Goal: Task Accomplishment & Management: Use online tool/utility

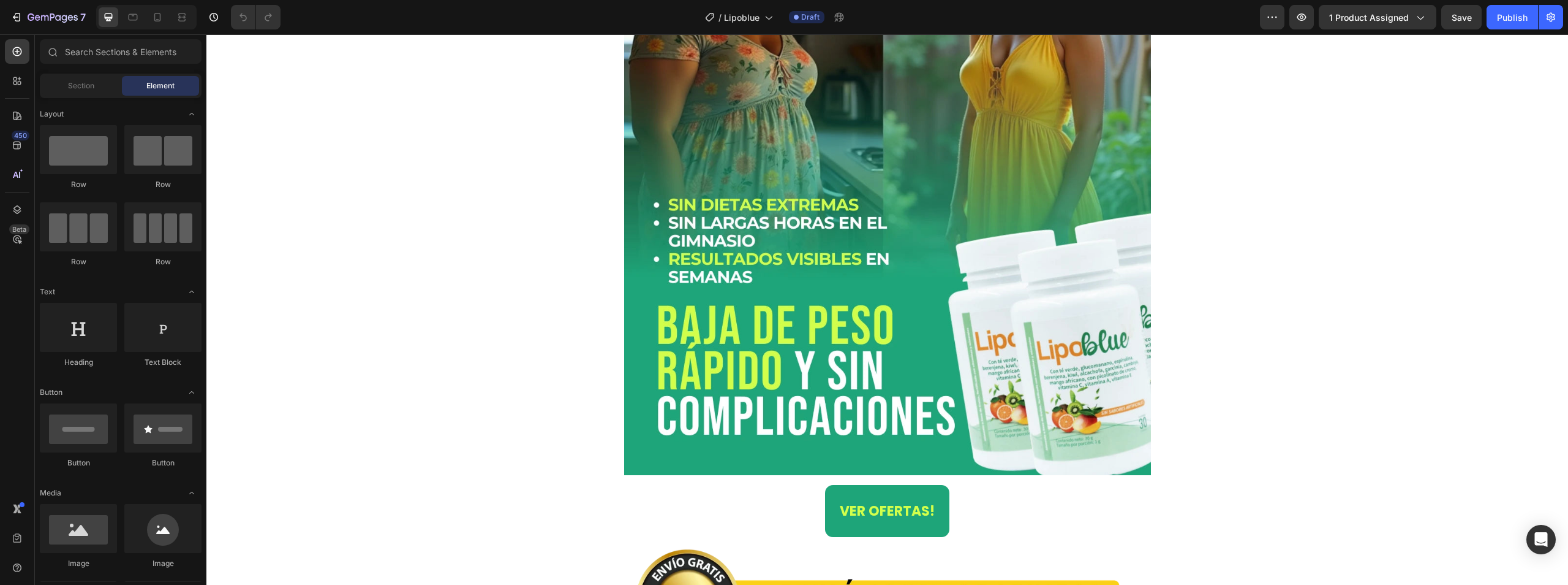
scroll to position [245, 0]
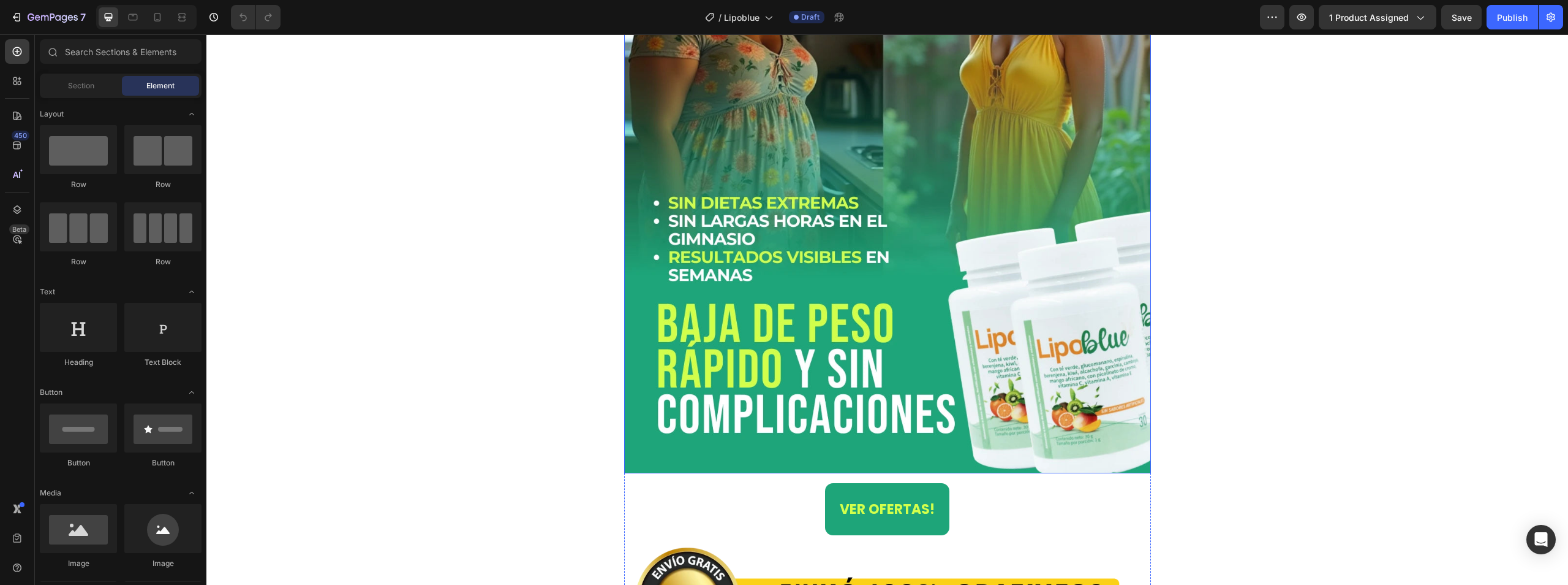
click at [725, 270] on img at bounding box center [887, 143] width 527 height 659
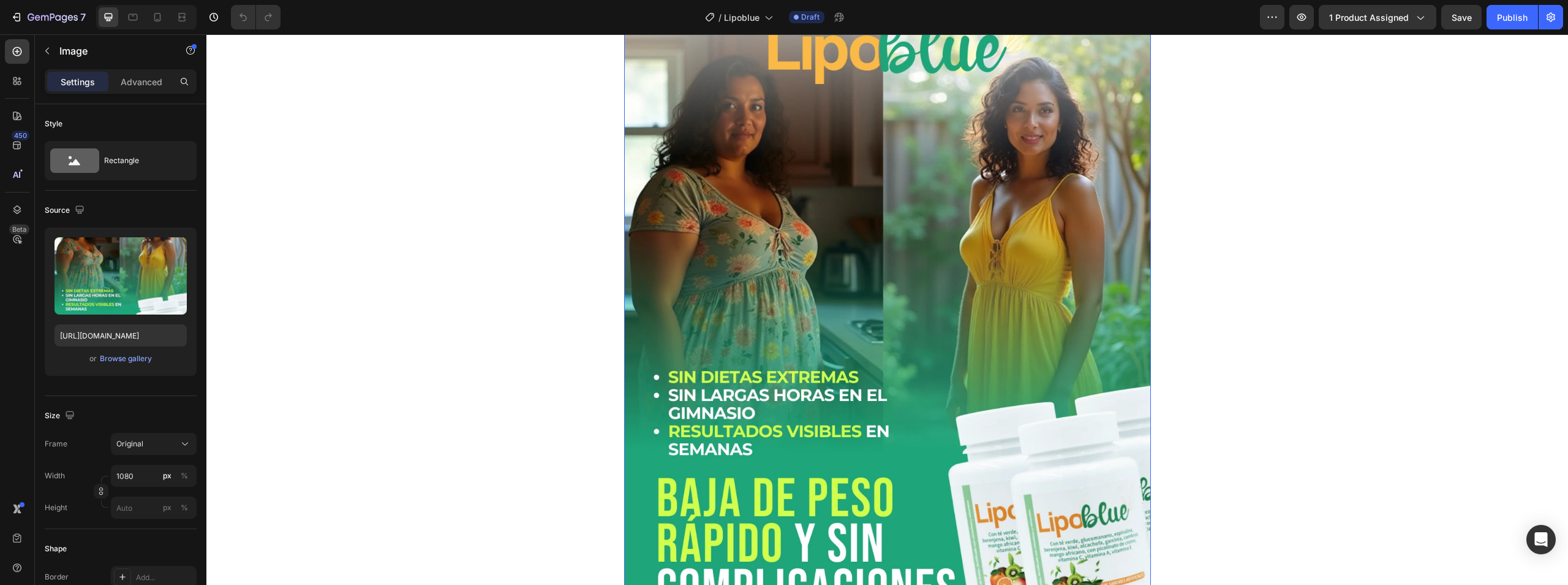
scroll to position [0, 0]
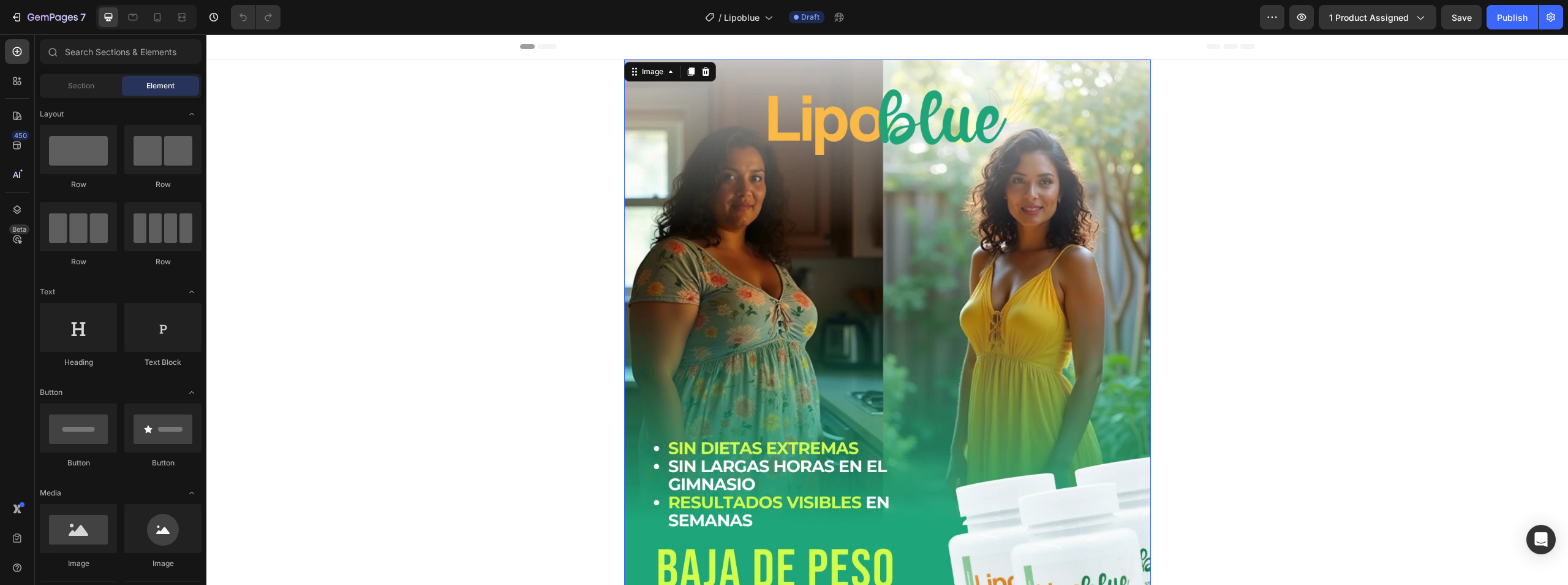
click at [769, 348] on img at bounding box center [887, 389] width 527 height 659
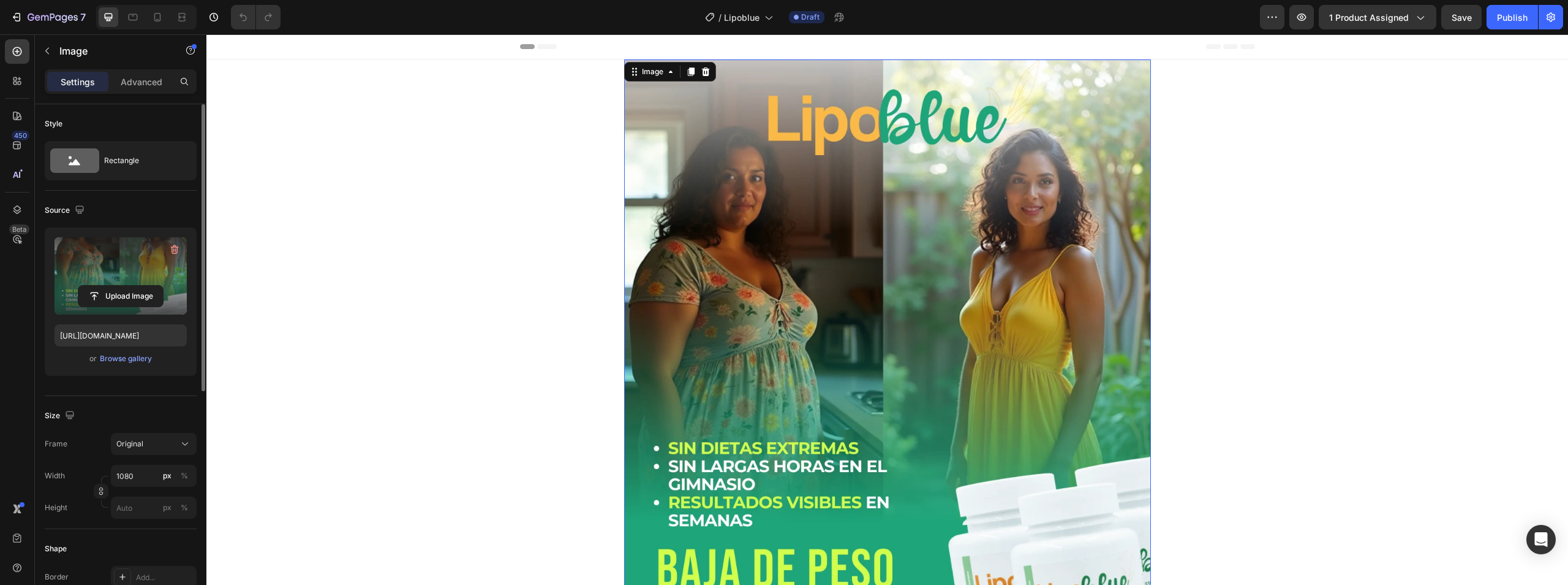
click at [134, 270] on label at bounding box center [120, 276] width 132 height 77
click at [134, 285] on input "file" at bounding box center [121, 295] width 84 height 21
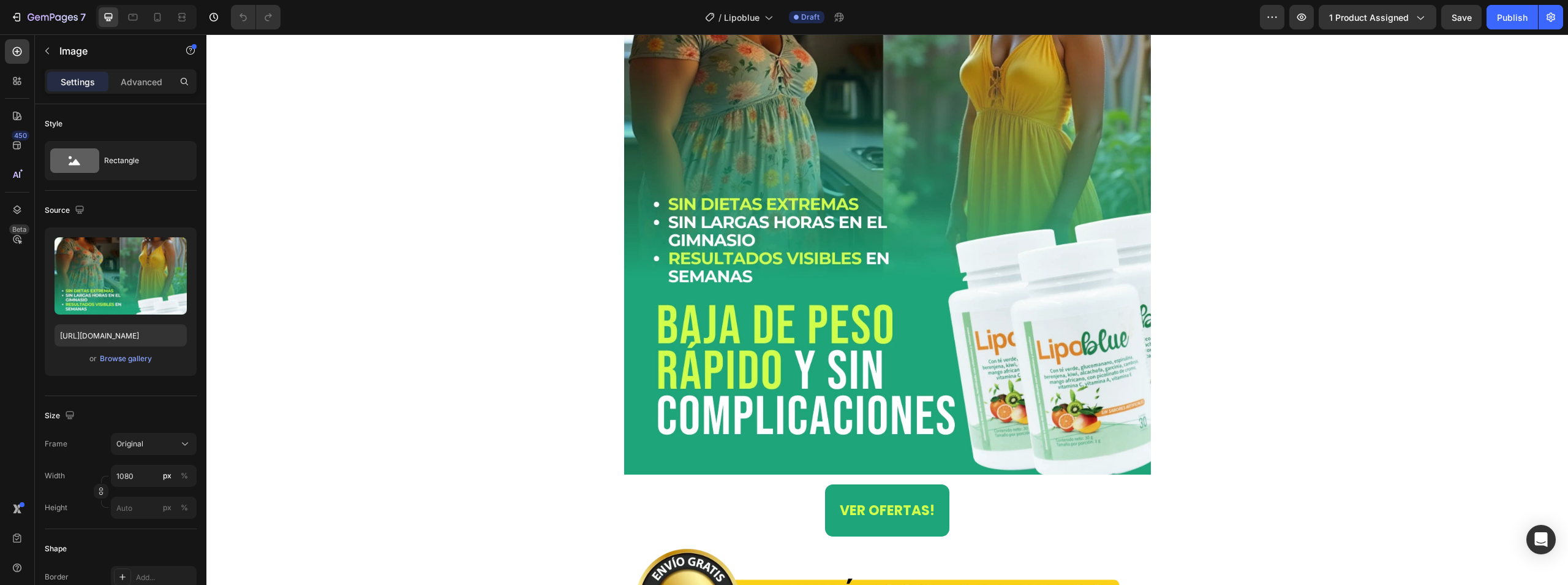
scroll to position [245, 0]
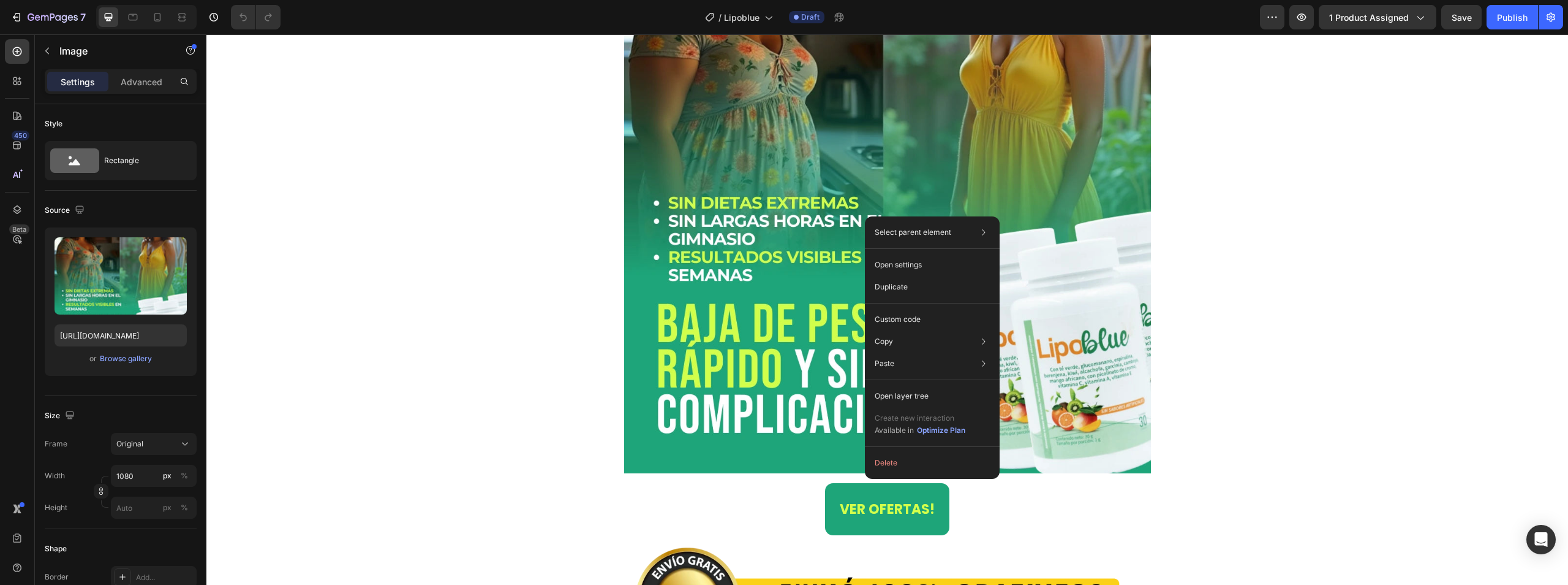
click at [751, 339] on img at bounding box center [887, 143] width 527 height 659
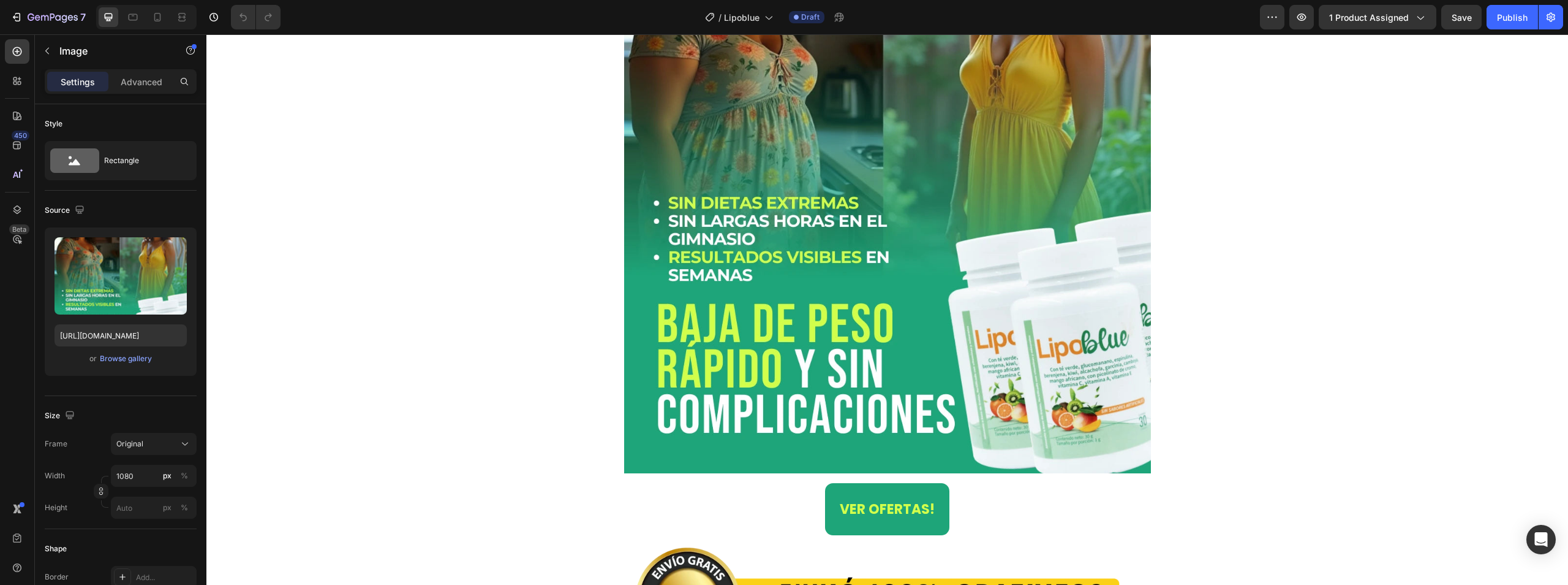
click at [751, 339] on img at bounding box center [887, 143] width 527 height 659
click at [686, 290] on img at bounding box center [887, 143] width 527 height 659
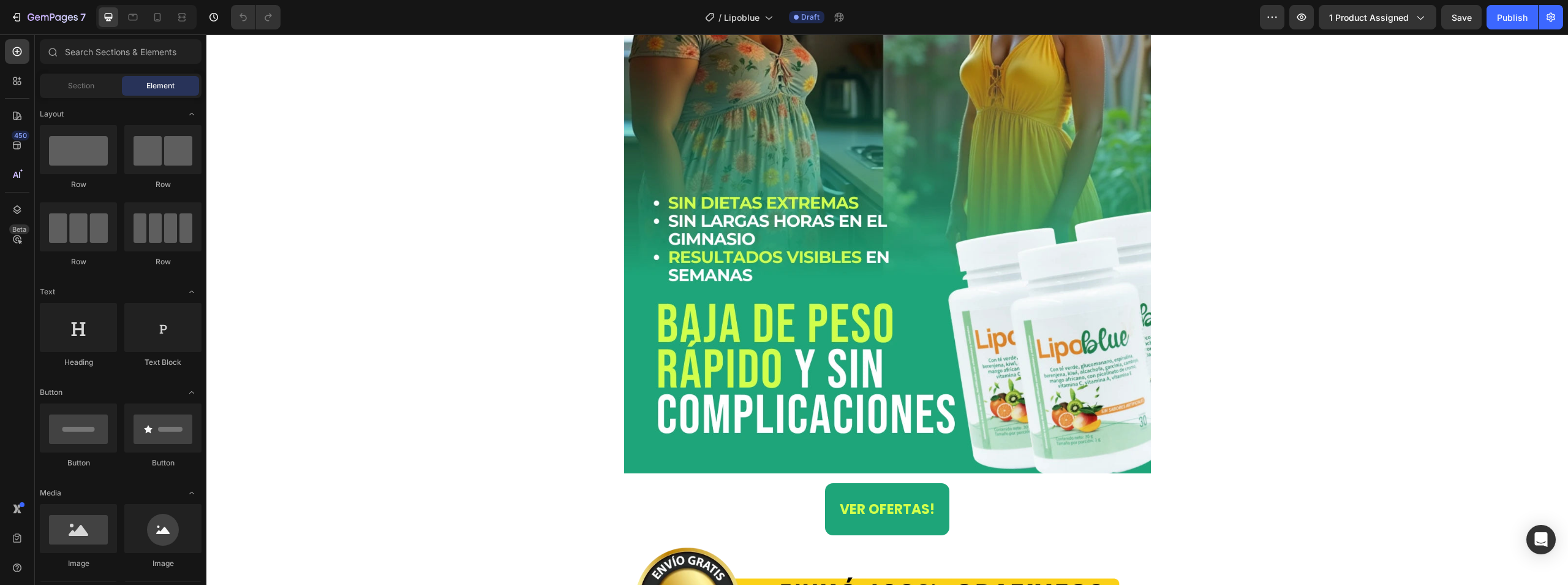
click at [25, 10] on div "7" at bounding box center [48, 17] width 75 height 15
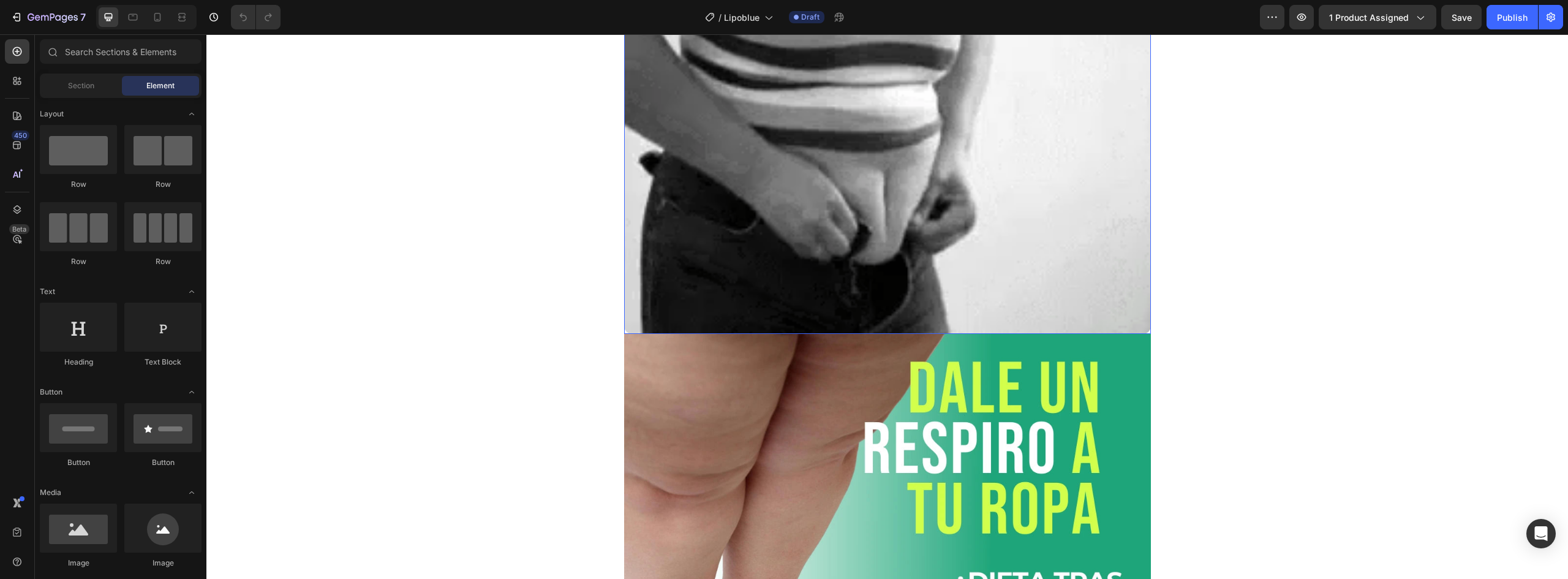
scroll to position [1715, 0]
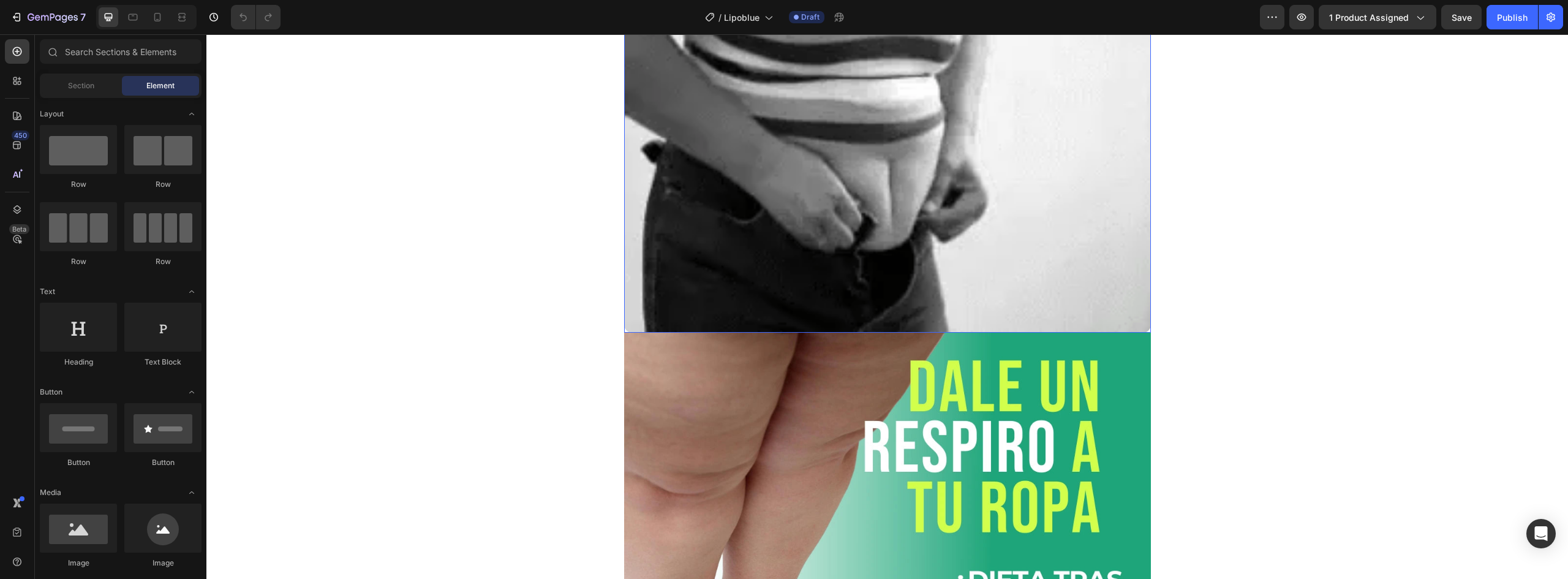
click at [903, 226] on img at bounding box center [887, 157] width 527 height 350
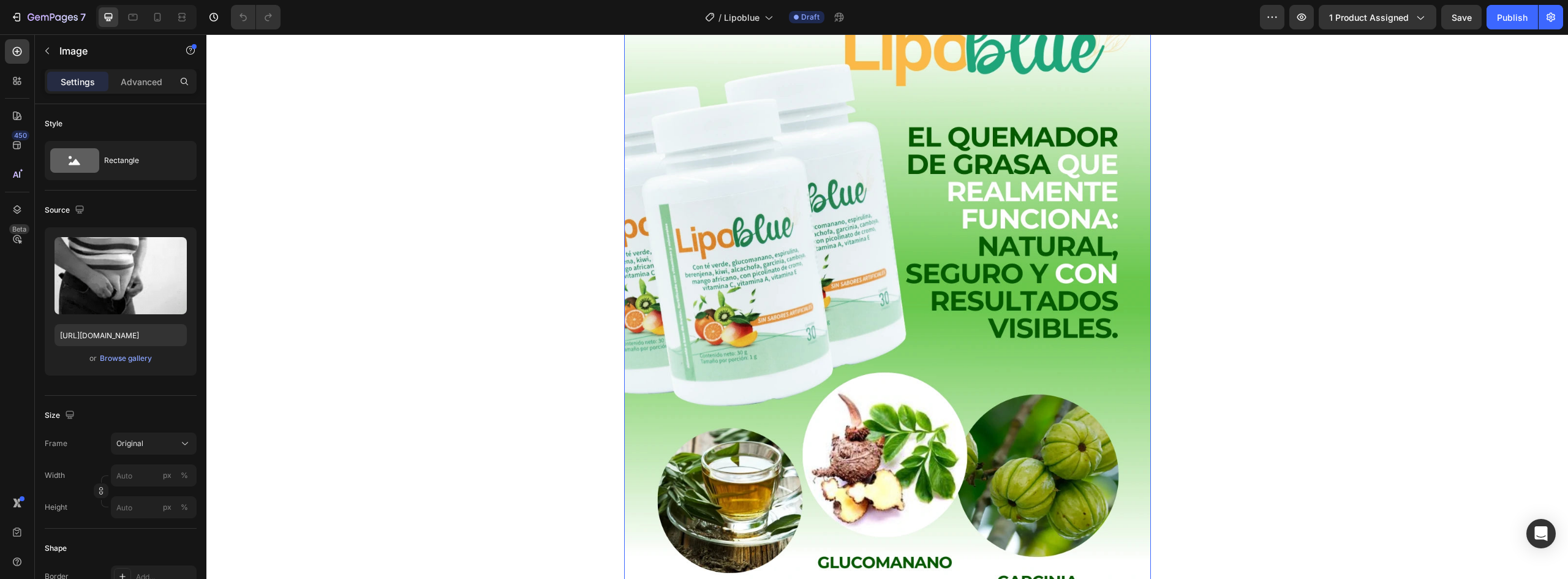
scroll to position [3490, 0]
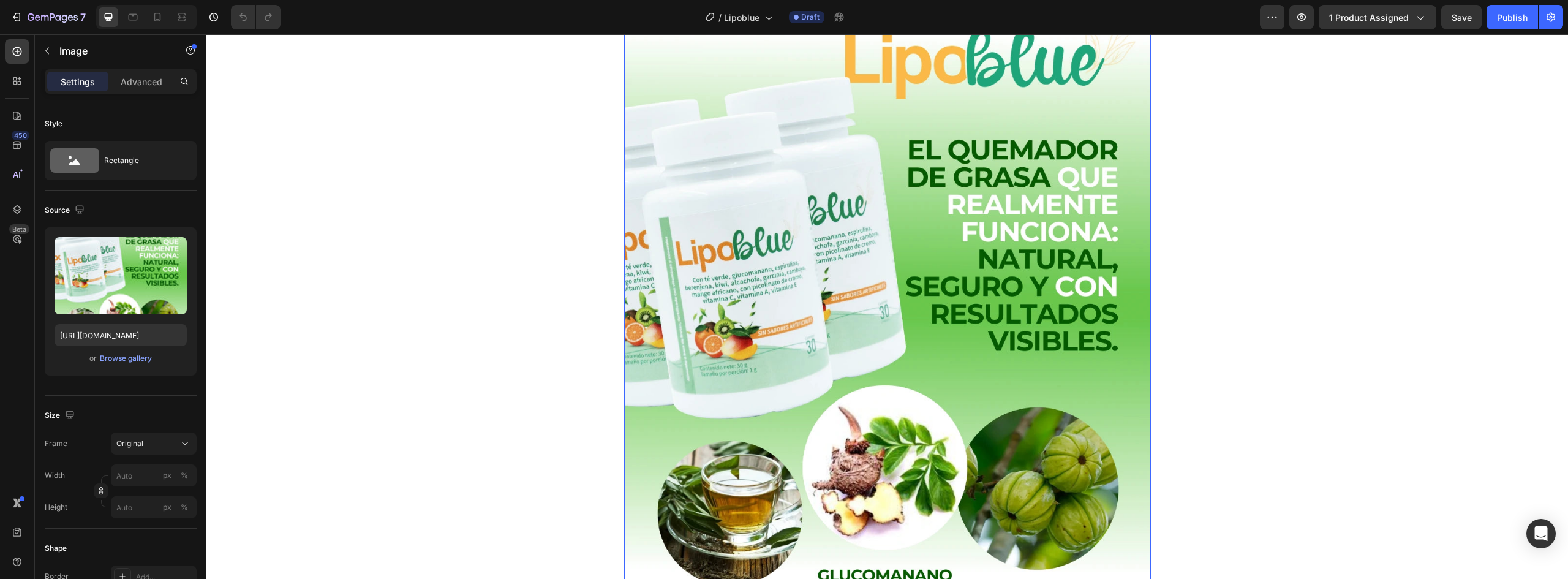
click at [985, 293] on img at bounding box center [887, 311] width 527 height 659
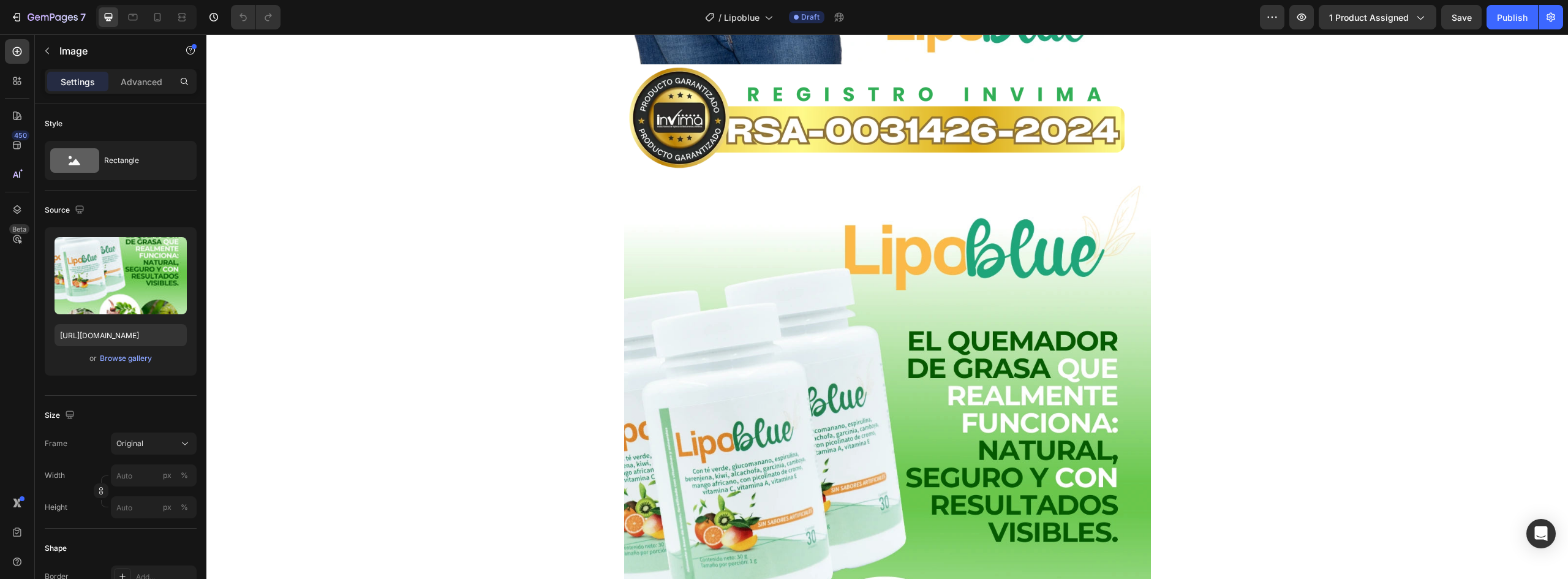
scroll to position [3274, 0]
